Goal: Task Accomplishment & Management: Use online tool/utility

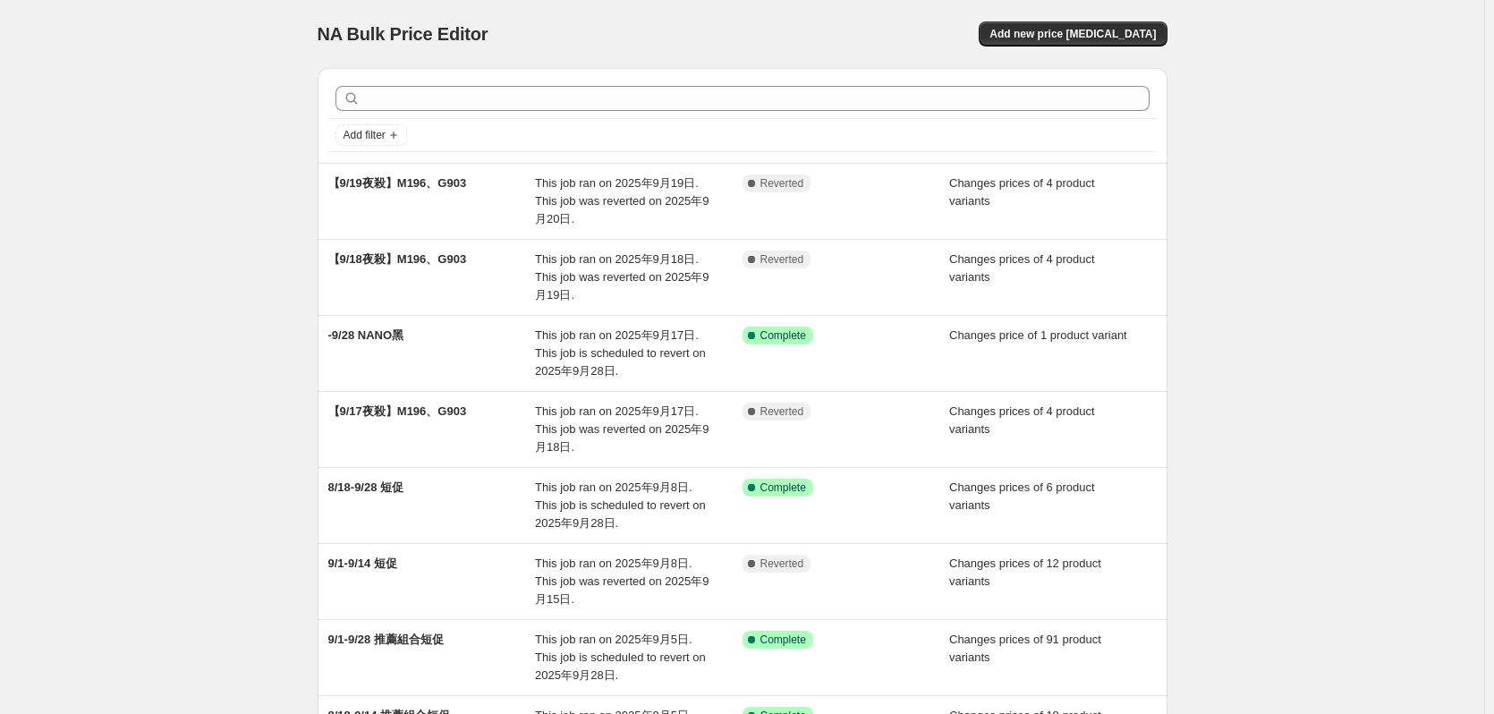
click at [931, 38] on div "Add new price [MEDICAL_DATA]" at bounding box center [954, 33] width 427 height 25
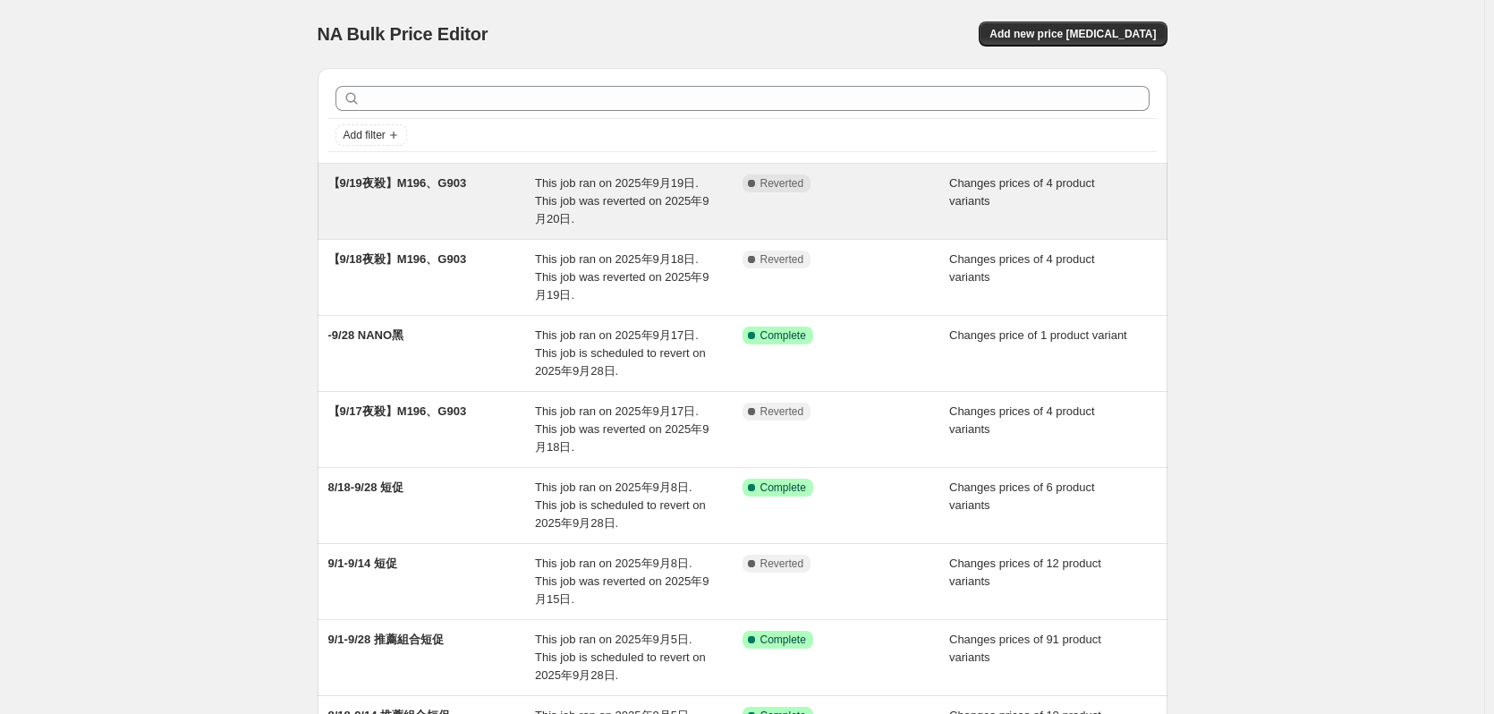
click at [849, 190] on div "Complete Reverted" at bounding box center [833, 183] width 181 height 18
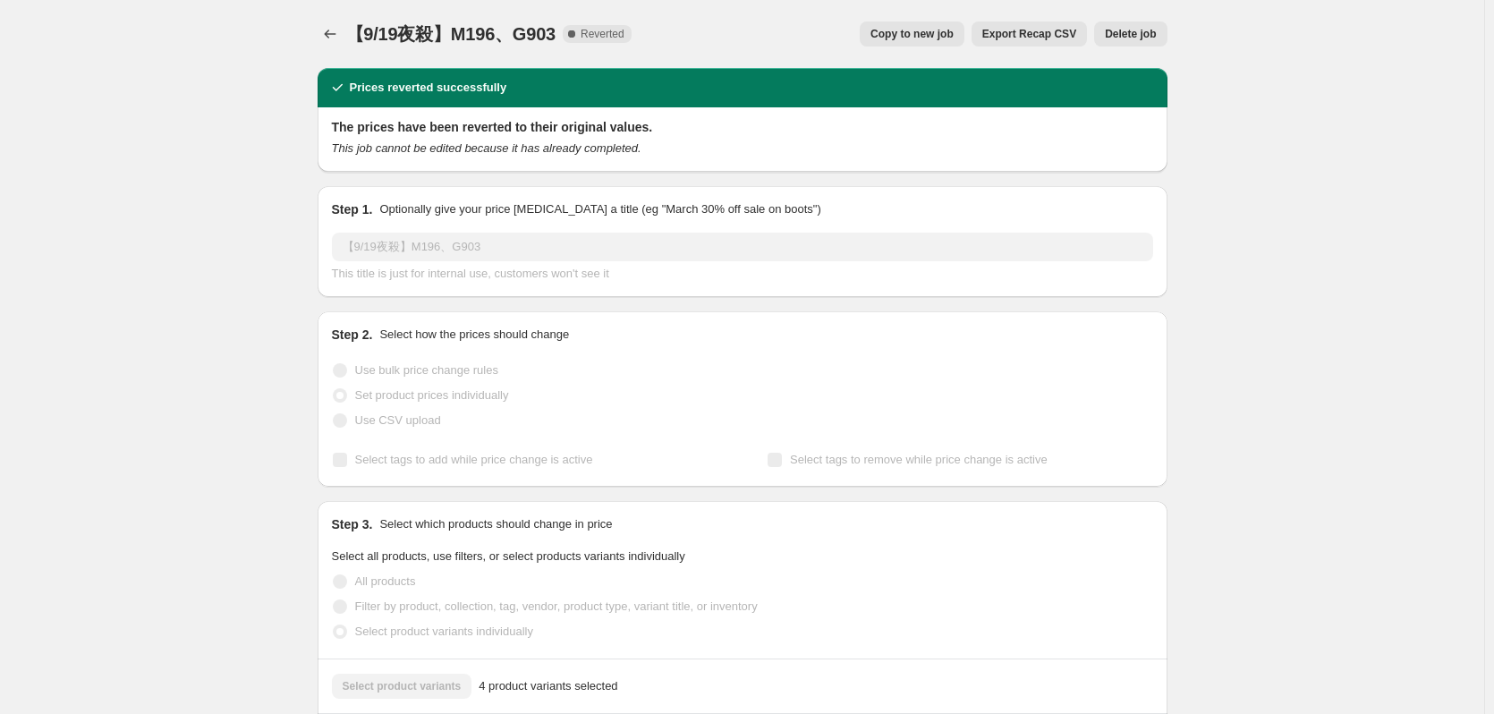
click at [913, 46] on button "Copy to new job" at bounding box center [912, 33] width 105 height 25
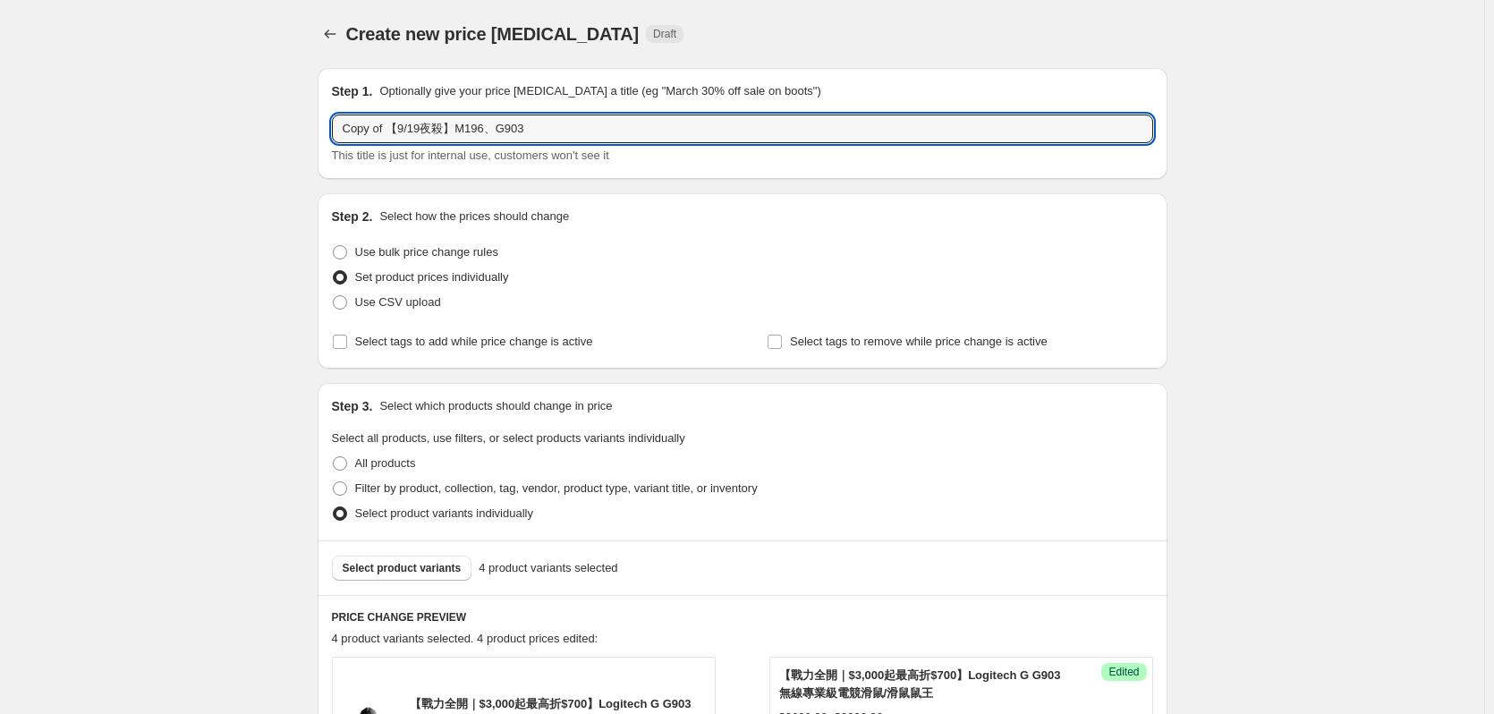
drag, startPoint x: 395, startPoint y: 128, endPoint x: 322, endPoint y: 129, distance: 73.4
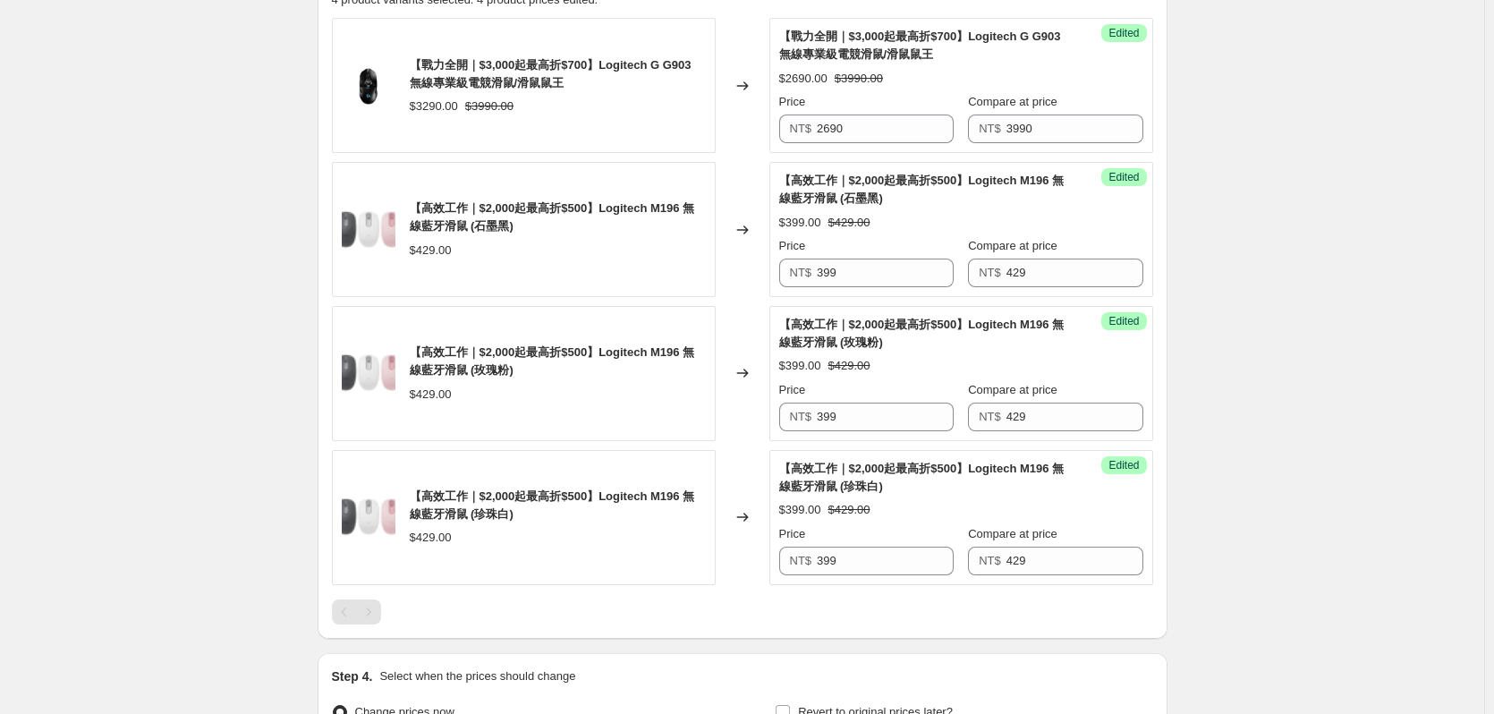
scroll to position [841, 0]
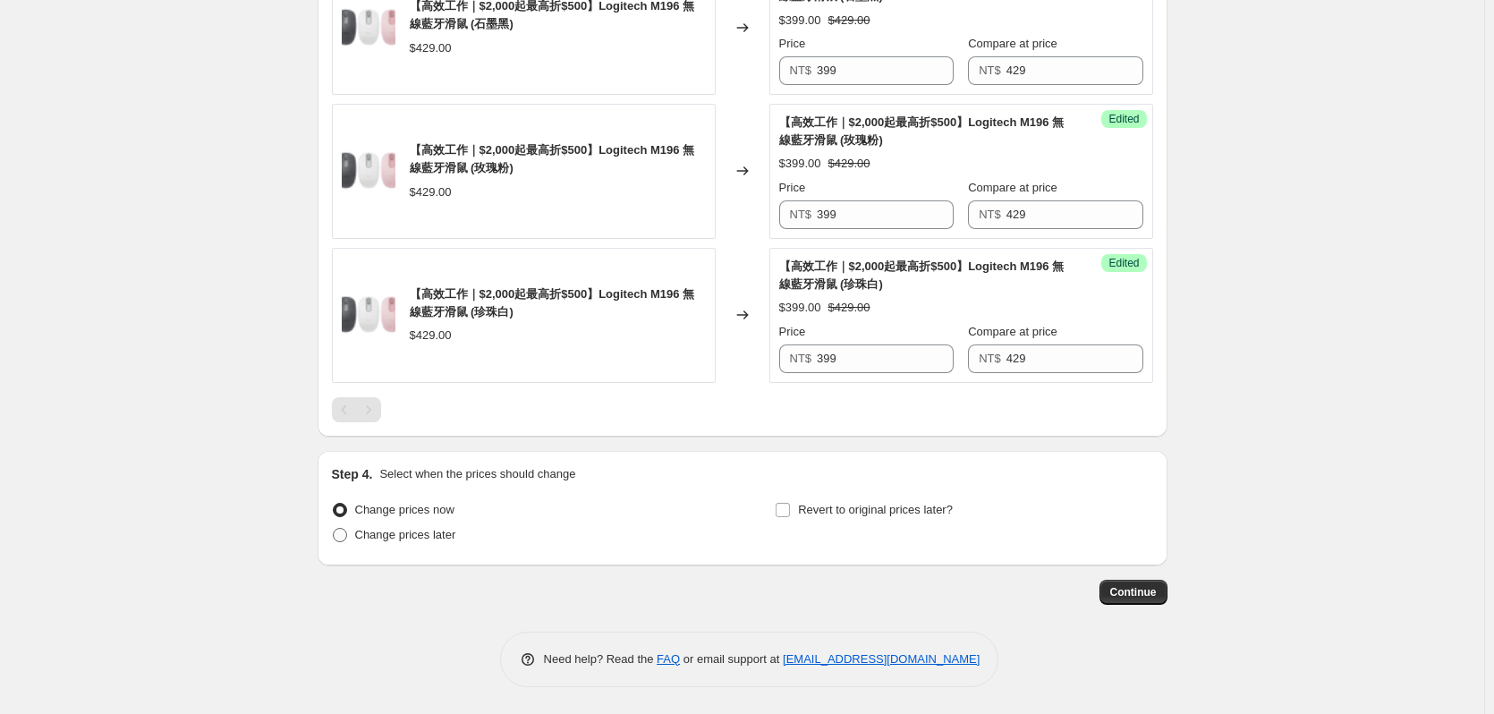
type input "【9/21夜殺】M196、G903"
click at [435, 532] on span "Change prices later" at bounding box center [405, 534] width 101 height 13
click at [334, 529] on input "Change prices later" at bounding box center [333, 528] width 1 height 1
radio input "true"
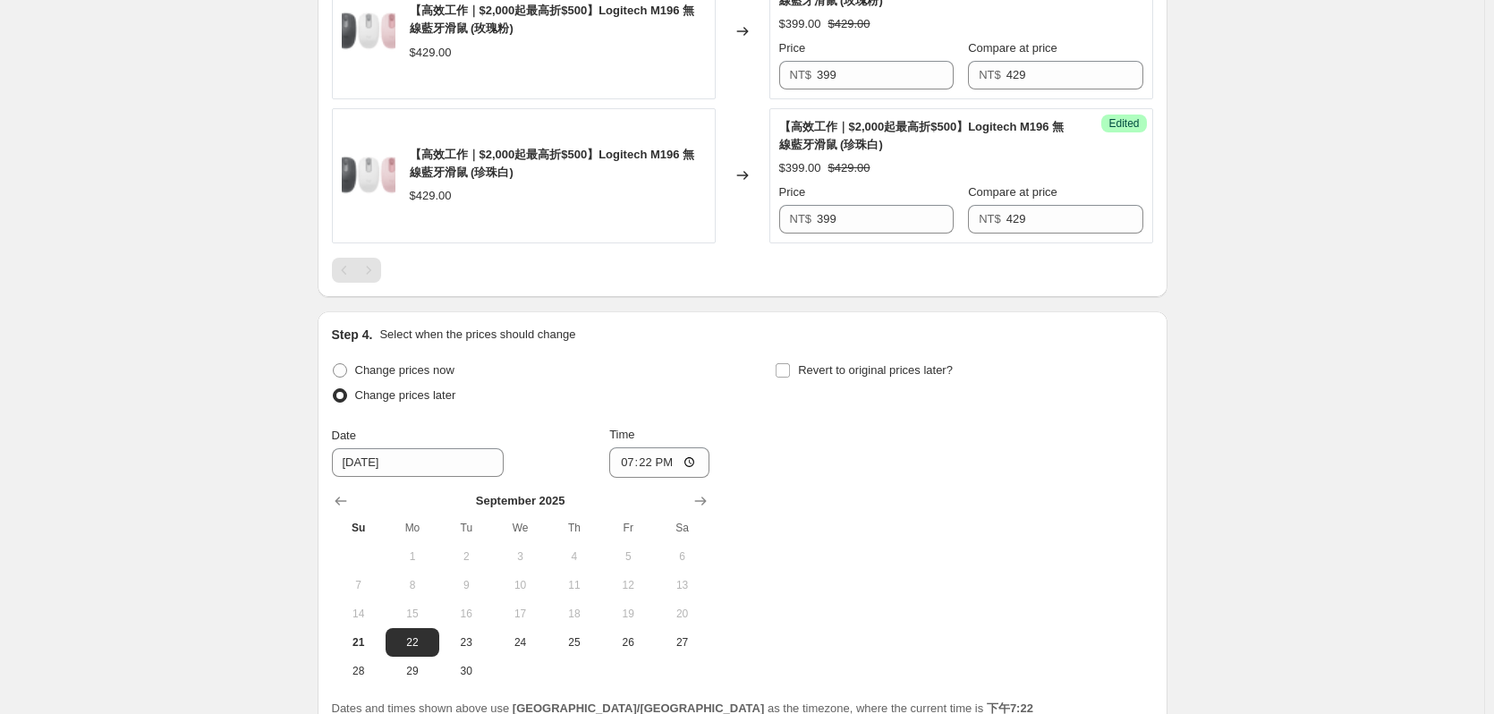
scroll to position [1147, 0]
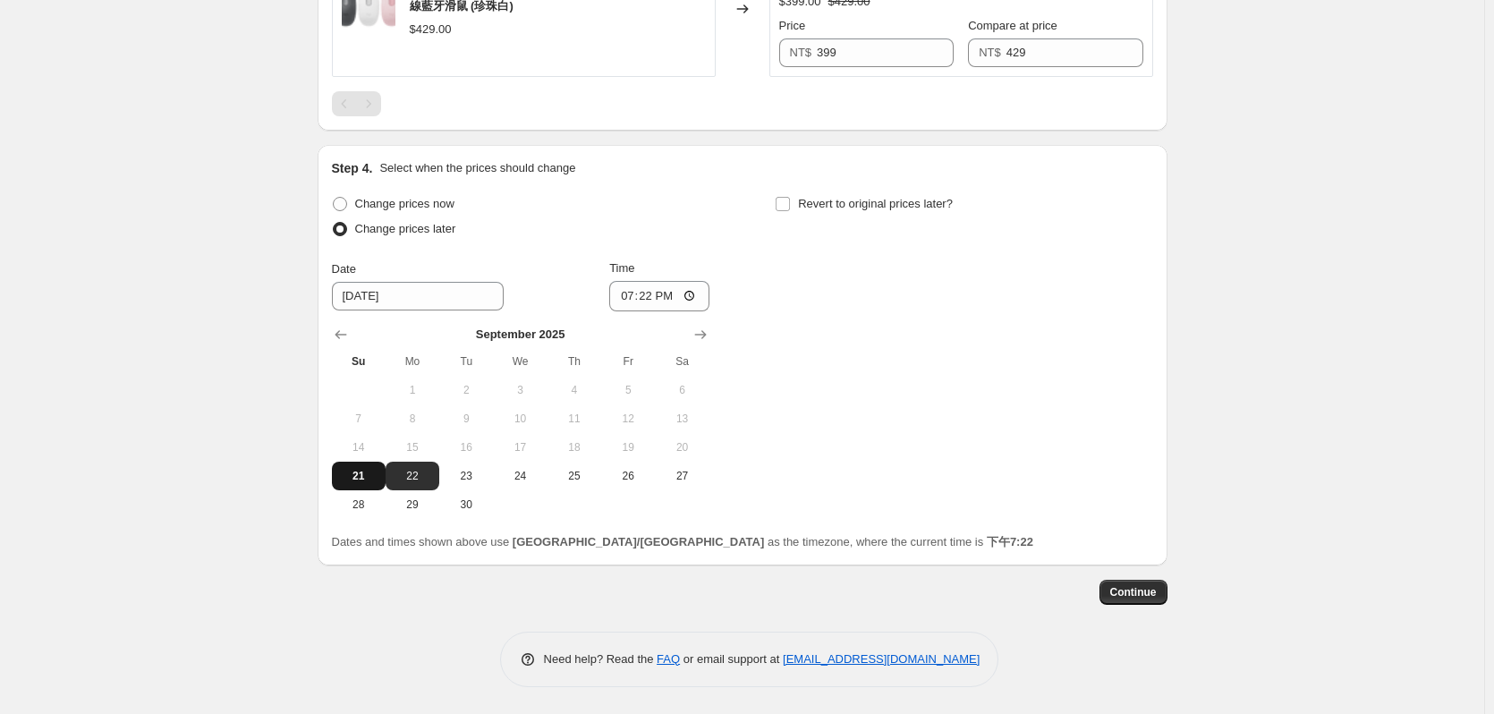
click at [361, 475] on span "21" at bounding box center [358, 476] width 39 height 14
type input "[DATE]"
click at [846, 213] on label "Revert to original prices later?" at bounding box center [864, 203] width 178 height 25
click at [790, 211] on input "Revert to original prices later?" at bounding box center [783, 204] width 14 height 14
checkbox input "true"
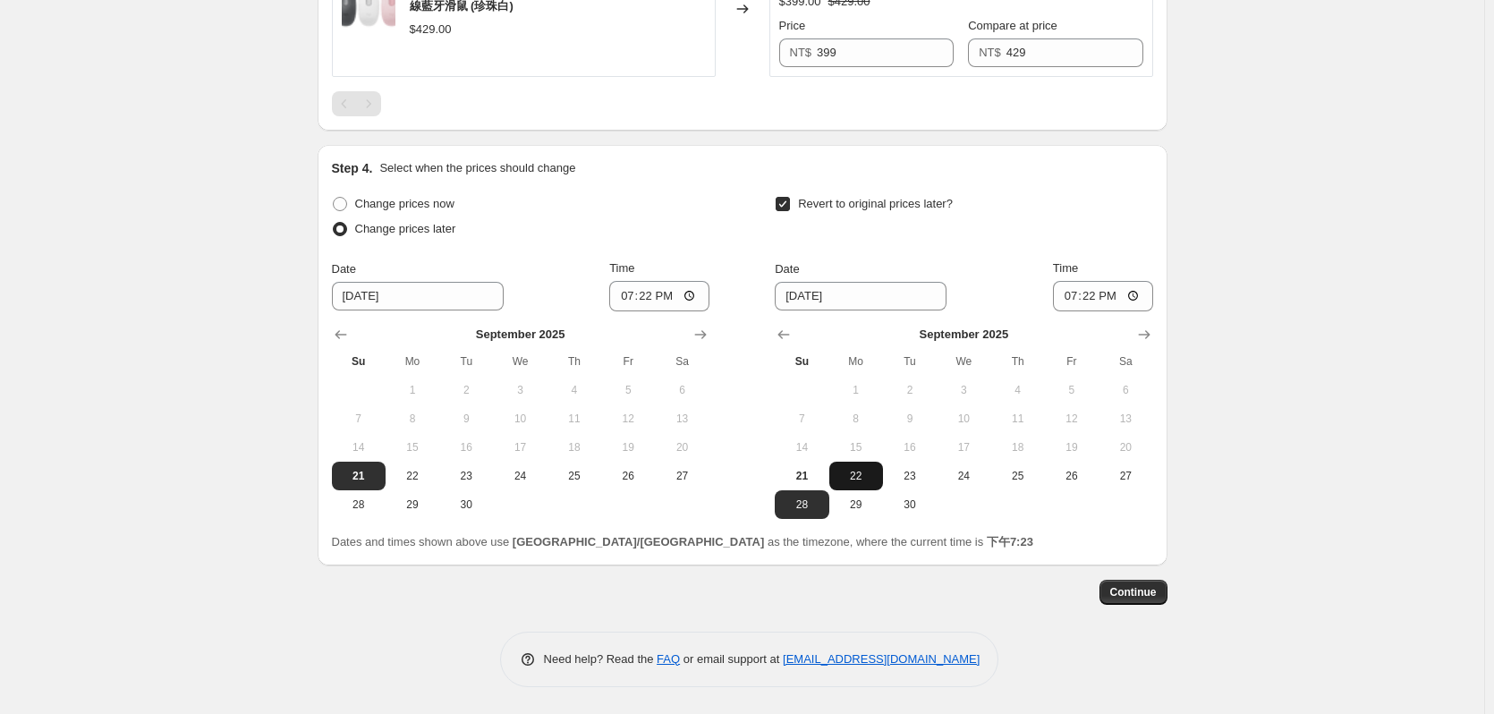
click at [848, 476] on span "22" at bounding box center [856, 476] width 39 height 14
type input "[DATE]"
click at [1091, 293] on input "19:22" at bounding box center [1103, 296] width 100 height 30
click at [1148, 285] on input "20:00" at bounding box center [1103, 296] width 100 height 30
click at [1130, 304] on input "20:00" at bounding box center [1103, 296] width 100 height 30
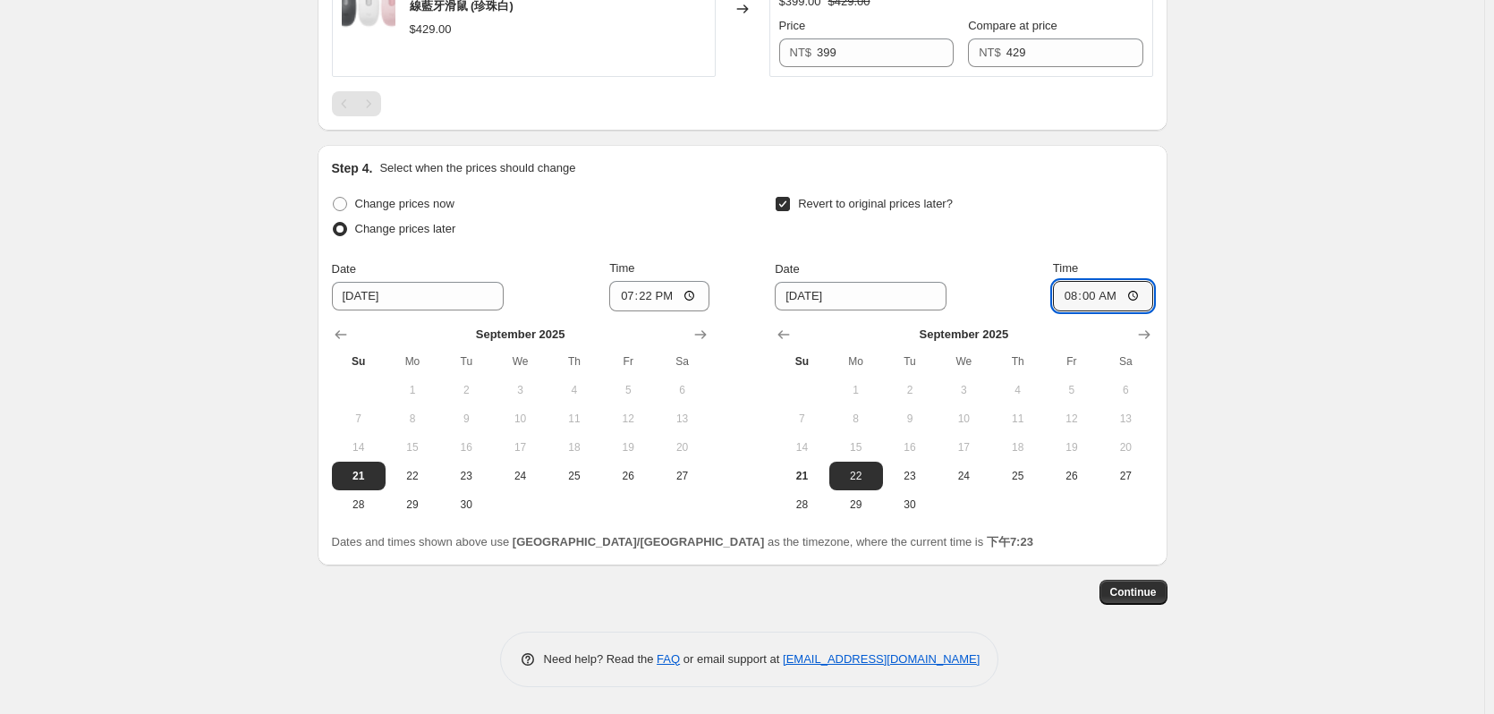
type input "08:00"
click at [1025, 281] on div "Date [DATE] Time 08:00" at bounding box center [964, 285] width 378 height 52
click at [656, 293] on input "19:22" at bounding box center [659, 296] width 100 height 30
click at [686, 246] on div "Change prices now Change prices later Date [DATE] Time 21:[DATE] Mo Tu We Th Fr…" at bounding box center [521, 354] width 378 height 327
click at [662, 298] on input "21:30" at bounding box center [659, 296] width 100 height 30
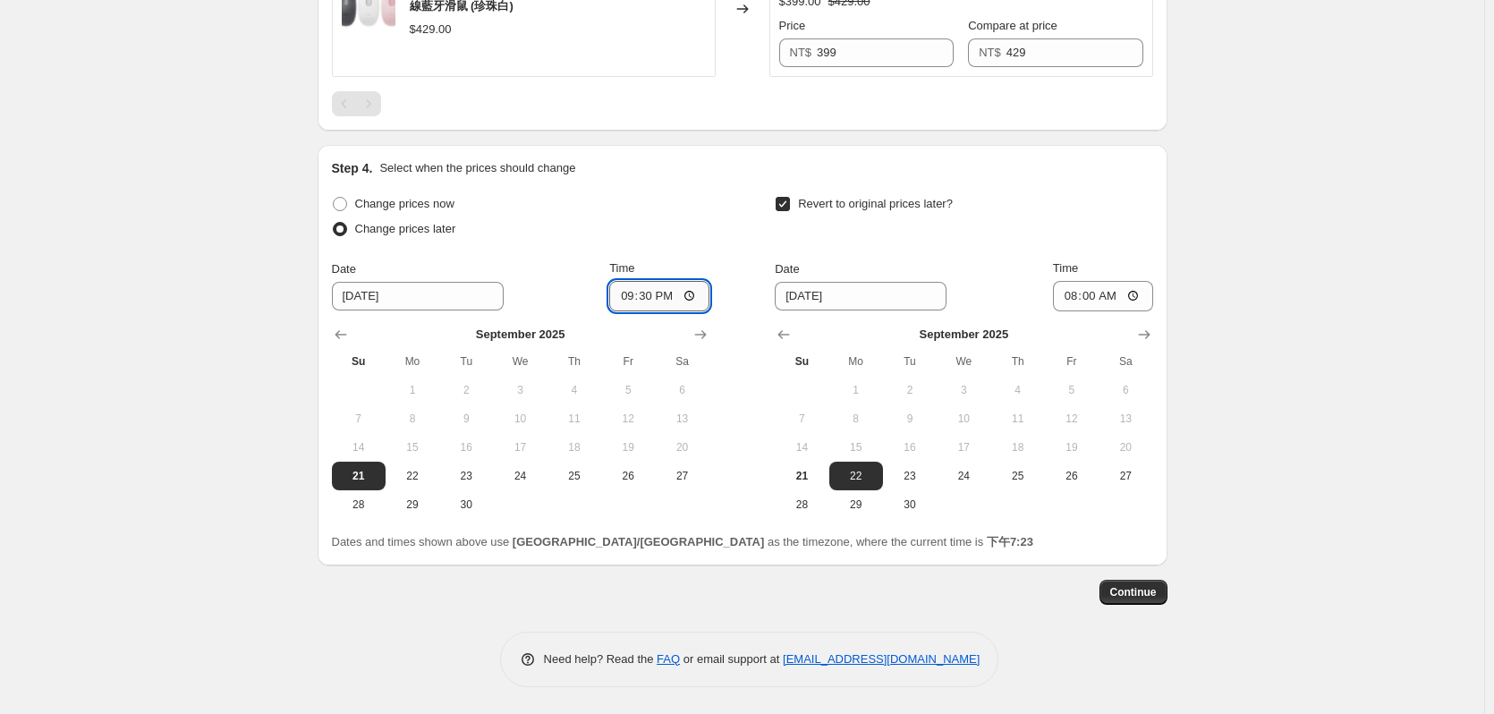
type input "21:00"
click at [691, 239] on div "Change prices later" at bounding box center [521, 229] width 378 height 25
click at [1127, 592] on span "Continue" at bounding box center [1133, 592] width 47 height 14
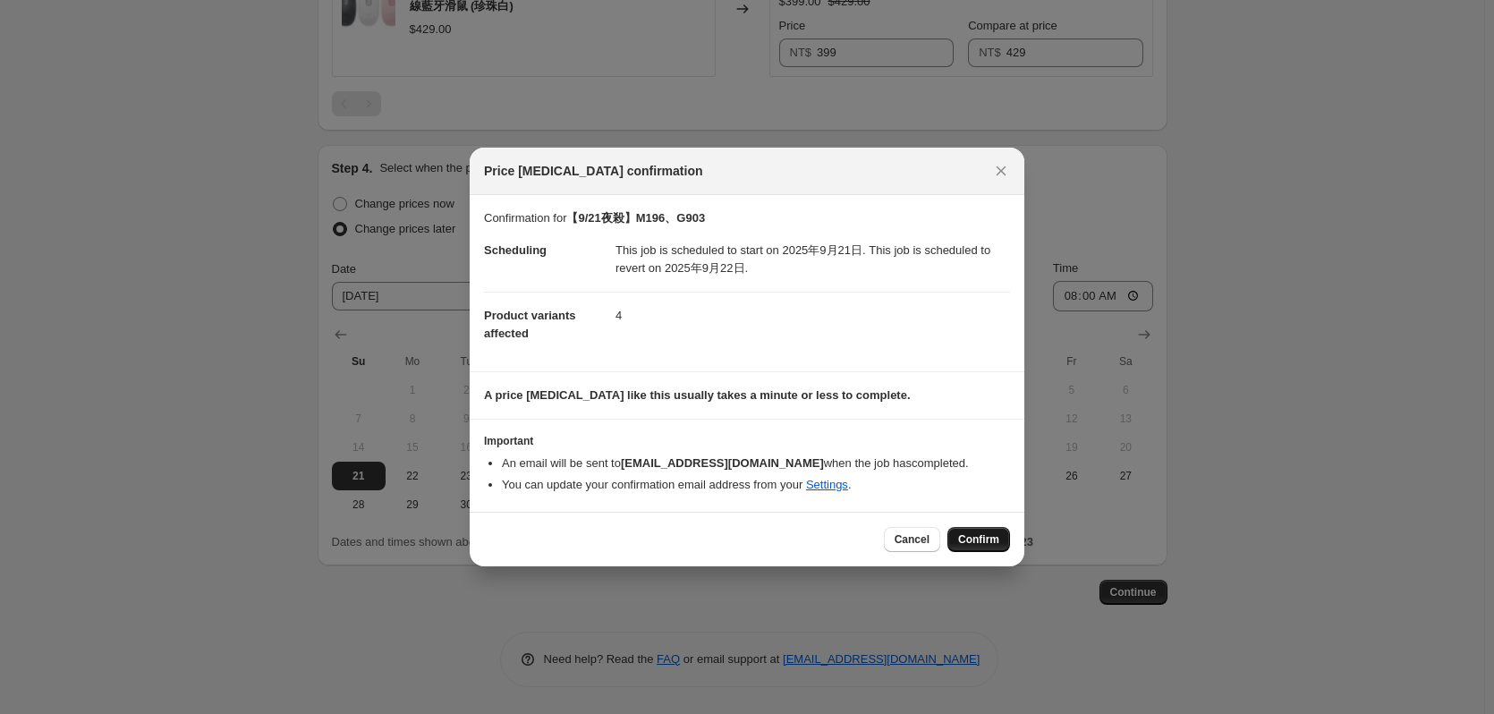
click at [965, 534] on span "Confirm" at bounding box center [978, 539] width 41 height 14
